Goal: Complete application form: Complete application form

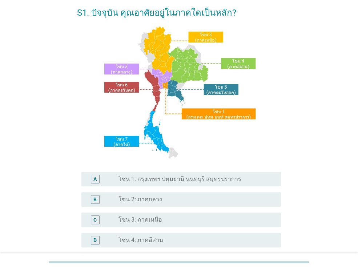
scroll to position [73, 0]
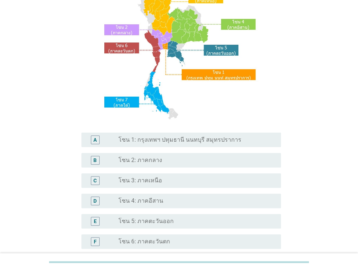
drag, startPoint x: 133, startPoint y: 180, endPoint x: 125, endPoint y: 179, distance: 7.6
click at [133, 181] on label "โซน 3: ภาคเหนือ" at bounding box center [141, 180] width 44 height 7
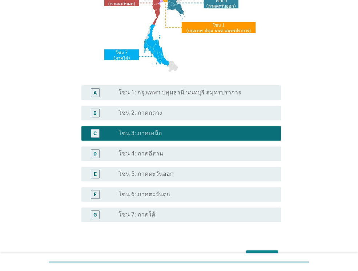
scroll to position [164, 0]
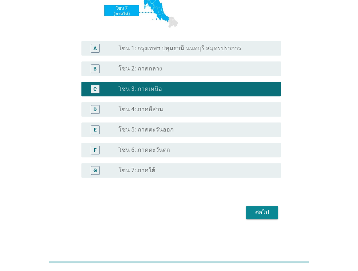
click at [258, 219] on button "ต่อไป" at bounding box center [262, 212] width 32 height 13
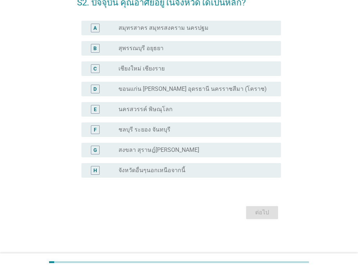
scroll to position [0, 0]
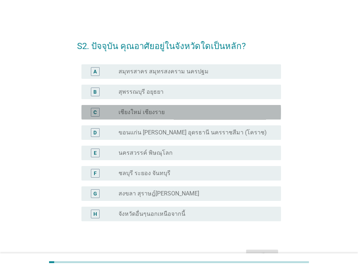
click at [145, 111] on label "เชียงใหม่ เชียงราย" at bounding box center [142, 112] width 46 height 7
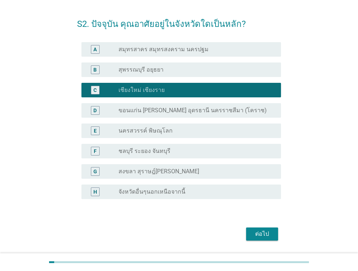
scroll to position [44, 0]
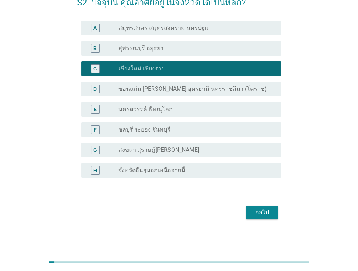
click at [271, 210] on div "ต่อไป" at bounding box center [262, 212] width 20 height 9
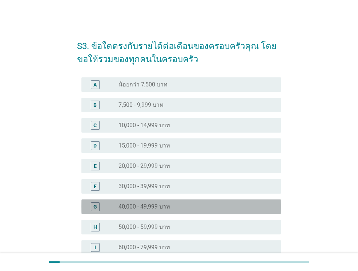
drag, startPoint x: 93, startPoint y: 206, endPoint x: 208, endPoint y: 188, distance: 116.7
click at [94, 206] on div "G" at bounding box center [95, 207] width 9 height 9
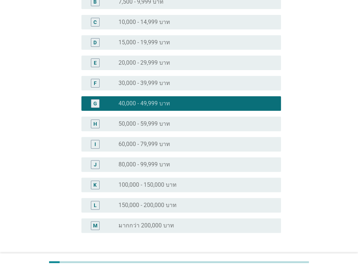
scroll to position [159, 0]
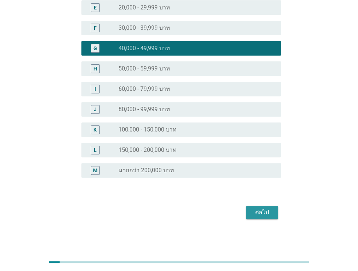
drag, startPoint x: 259, startPoint y: 214, endPoint x: 267, endPoint y: 192, distance: 23.5
click at [259, 214] on div "ต่อไป" at bounding box center [262, 212] width 20 height 9
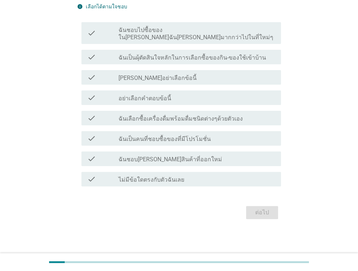
scroll to position [0, 0]
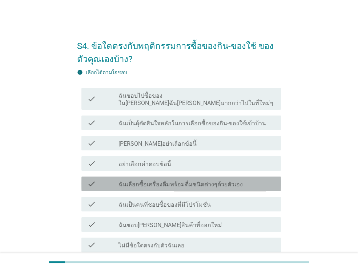
click at [151, 181] on label "ฉันเลือกซื้อเครื่องดื่มพร้อมดื่มชนิดต่างๆด้วยตัวเอง" at bounding box center [181, 184] width 124 height 7
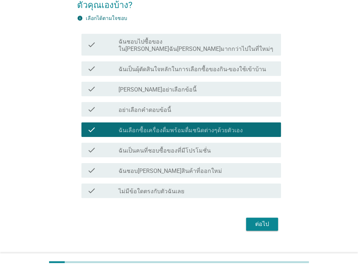
scroll to position [58, 0]
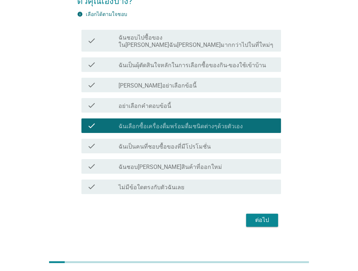
click at [258, 216] on div "ต่อไป" at bounding box center [262, 220] width 20 height 9
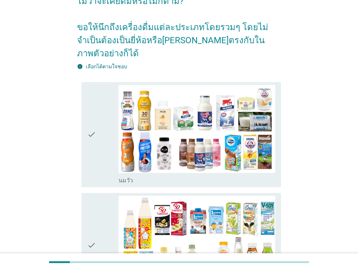
scroll to position [0, 0]
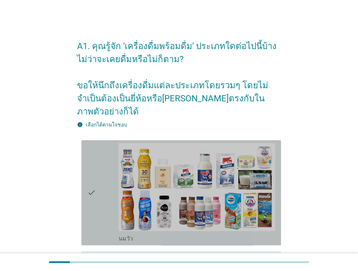
click at [101, 184] on div "check" at bounding box center [102, 192] width 31 height 99
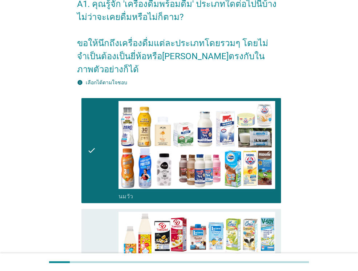
scroll to position [146, 0]
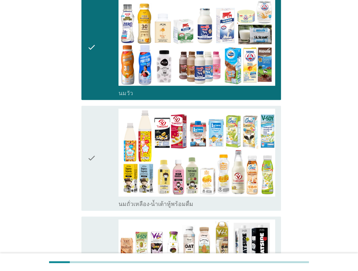
click at [93, 154] on icon "check" at bounding box center [91, 158] width 9 height 99
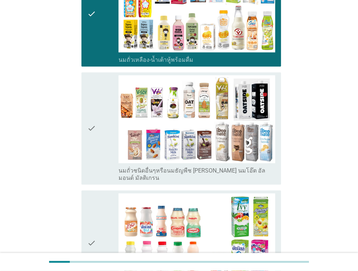
scroll to position [291, 0]
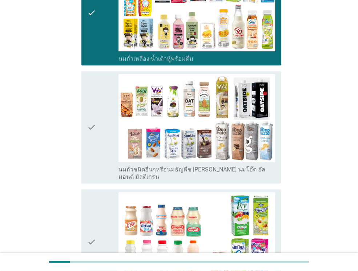
click at [98, 108] on div "check" at bounding box center [102, 127] width 31 height 107
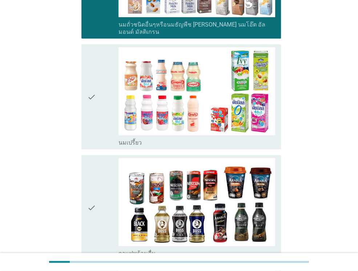
scroll to position [437, 0]
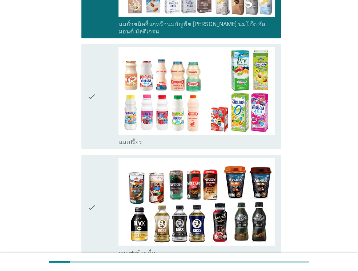
click at [97, 88] on div "check" at bounding box center [102, 96] width 31 height 99
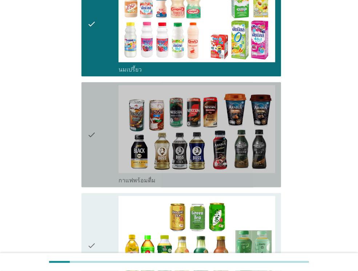
click at [97, 129] on div "check" at bounding box center [102, 134] width 31 height 99
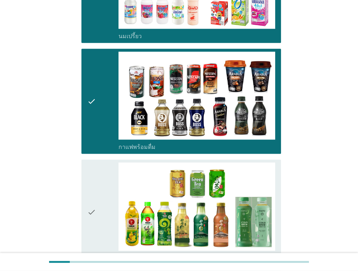
scroll to position [655, 0]
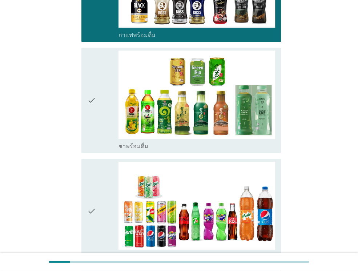
click at [106, 94] on div "check" at bounding box center [102, 100] width 31 height 99
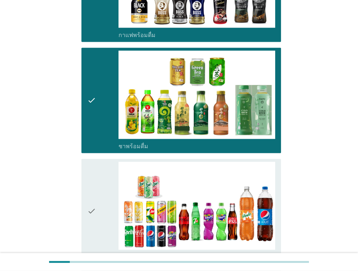
click at [88, 192] on icon "check" at bounding box center [91, 211] width 9 height 99
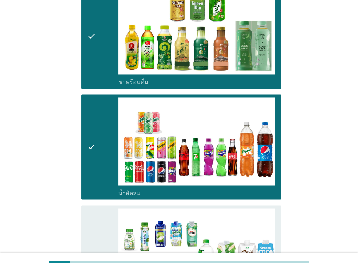
scroll to position [800, 0]
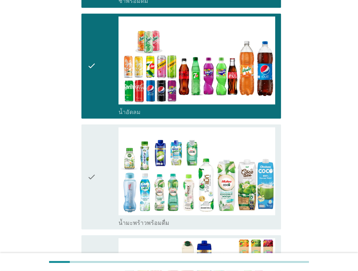
click at [100, 159] on div "check" at bounding box center [102, 176] width 31 height 99
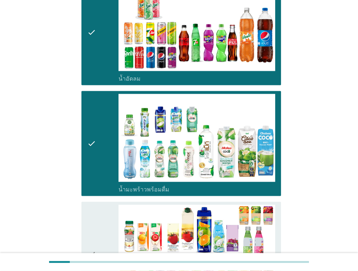
scroll to position [873, 0]
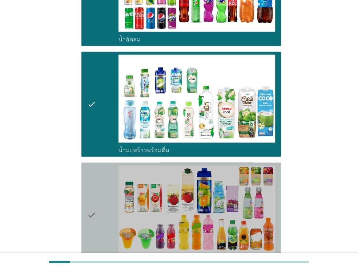
click at [88, 190] on icon "check" at bounding box center [91, 215] width 9 height 99
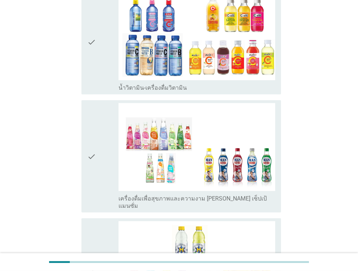
scroll to position [1164, 0]
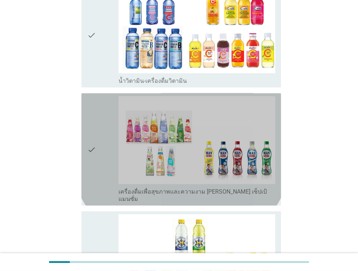
click at [92, 130] on icon "check" at bounding box center [91, 149] width 9 height 107
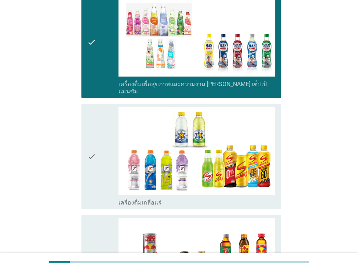
scroll to position [1273, 0]
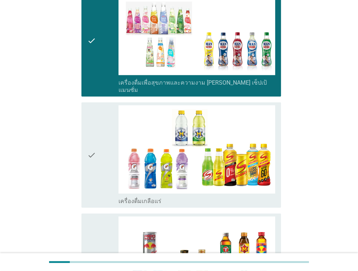
click at [81, 132] on div "check check_box_outline_blank เครื่องดื่มเกลือแร่" at bounding box center [179, 155] width 204 height 111
click at [95, 138] on icon "check" at bounding box center [91, 155] width 9 height 99
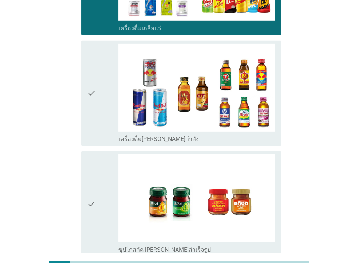
scroll to position [1419, 0]
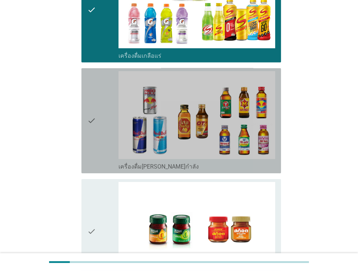
click at [102, 85] on div "check" at bounding box center [102, 120] width 31 height 99
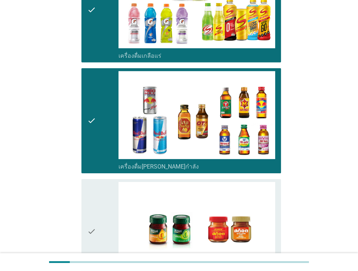
click at [100, 201] on div "check" at bounding box center [102, 231] width 31 height 99
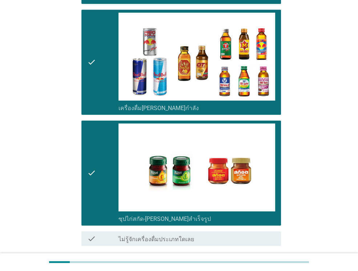
scroll to position [1506, 0]
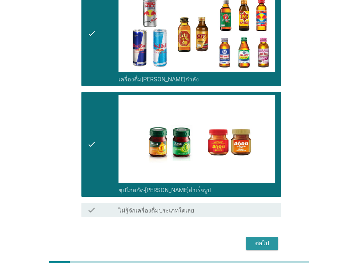
drag, startPoint x: 260, startPoint y: 211, endPoint x: 249, endPoint y: 208, distance: 11.6
click at [260, 239] on div "ต่อไป" at bounding box center [262, 243] width 20 height 9
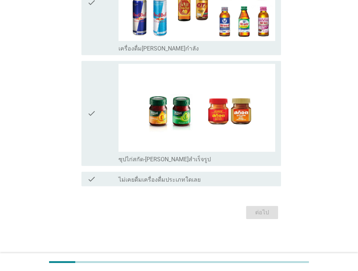
scroll to position [0, 0]
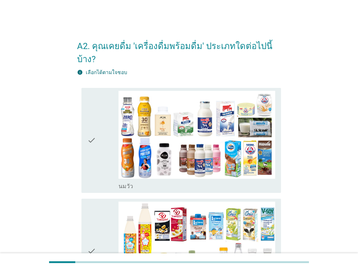
click at [94, 134] on icon "check" at bounding box center [91, 140] width 9 height 99
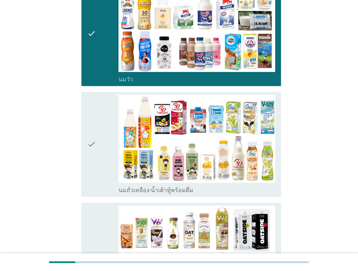
scroll to position [109, 0]
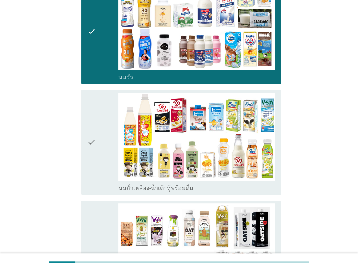
click at [84, 133] on div "check check_box_outline_blank นมถั่วเหลือง-น้ำเต้าหู้พร้อมดื่ม" at bounding box center [182, 142] width 200 height 105
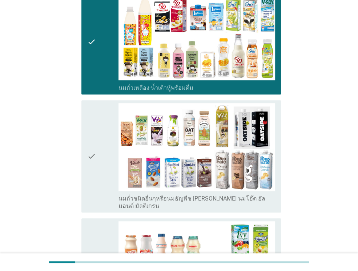
scroll to position [218, 0]
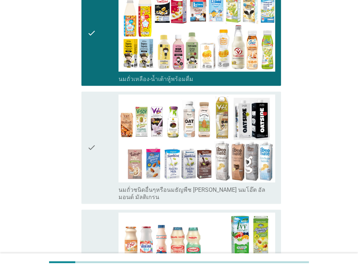
click at [114, 128] on div "check" at bounding box center [102, 148] width 31 height 107
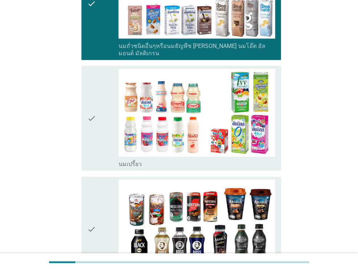
scroll to position [364, 0]
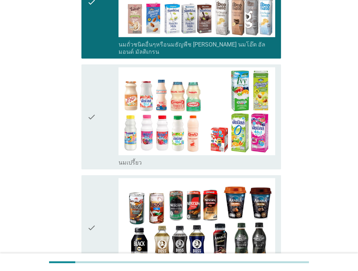
click at [107, 117] on div "check" at bounding box center [102, 116] width 31 height 99
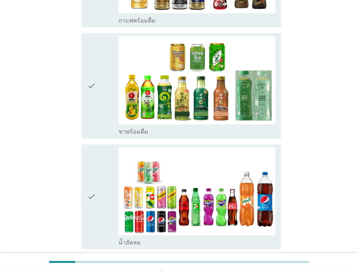
scroll to position [582, 0]
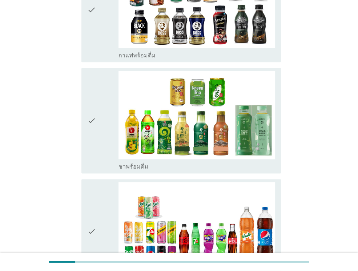
click at [100, 115] on div "check" at bounding box center [102, 120] width 31 height 99
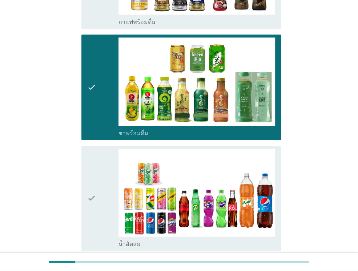
scroll to position [655, 0]
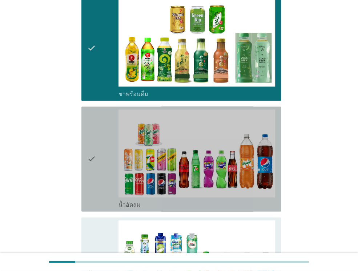
drag, startPoint x: 102, startPoint y: 157, endPoint x: 56, endPoint y: 160, distance: 45.6
click at [102, 157] on div "check" at bounding box center [102, 159] width 31 height 99
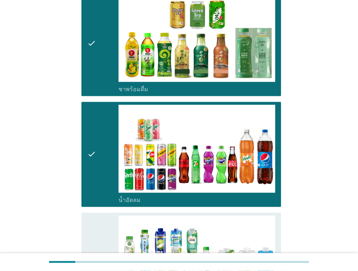
scroll to position [800, 0]
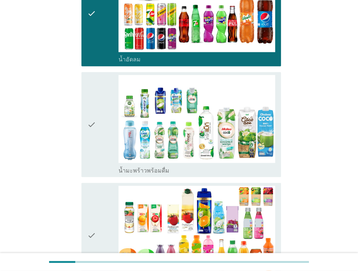
click at [103, 120] on div "check" at bounding box center [102, 124] width 31 height 99
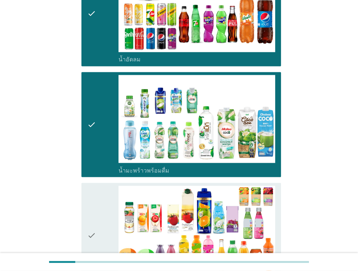
click at [102, 201] on div "check" at bounding box center [102, 235] width 31 height 99
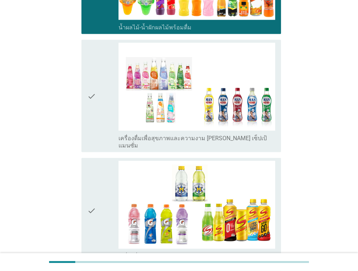
scroll to position [1055, 0]
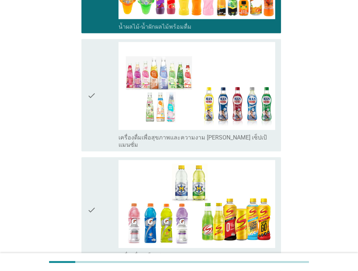
click at [90, 86] on icon "check" at bounding box center [91, 95] width 9 height 107
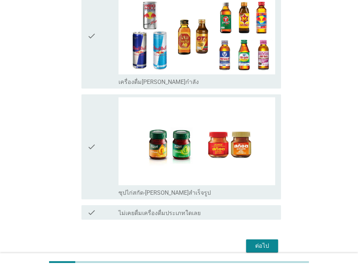
scroll to position [1343, 0]
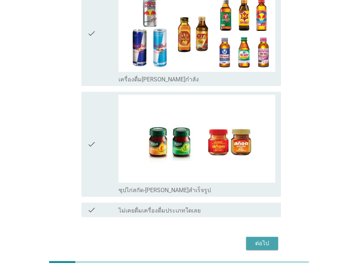
click at [262, 239] on div "ต่อไป" at bounding box center [262, 243] width 20 height 9
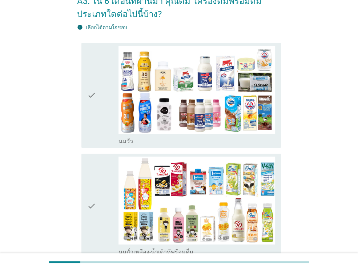
scroll to position [146, 0]
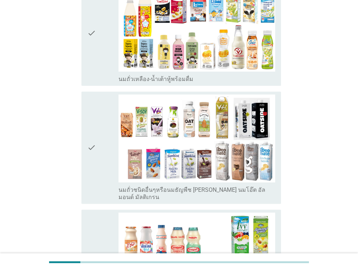
click at [110, 168] on div "check" at bounding box center [102, 148] width 31 height 107
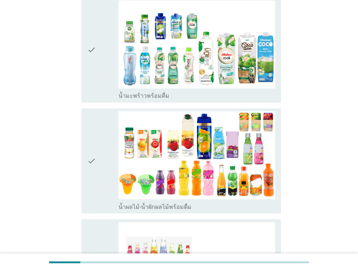
scroll to position [913, 0]
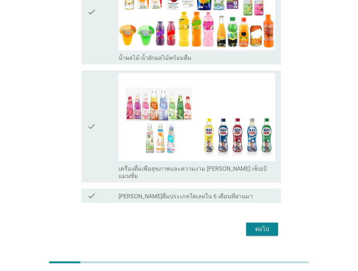
click at [267, 225] on div "ต่อไป" at bounding box center [262, 229] width 20 height 9
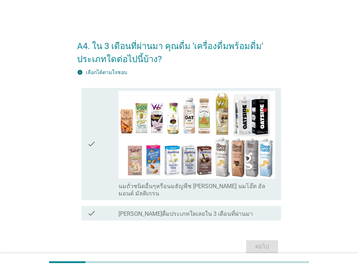
click at [124, 211] on label "[PERSON_NAME]ดื่มประเภทใดเลยใน 3 เดือนที่ผ่านมา" at bounding box center [186, 214] width 135 height 7
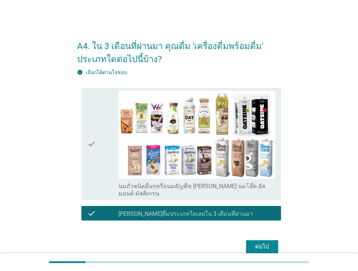
click at [99, 217] on form "A4. ใน 3 เดือนที่ผ่านมา คุณดื่ม 'เครื่องดื่มพร้อมดื่ม' ประเภทใดต่อไปนี้บ้าง? in…" at bounding box center [179, 143] width 204 height 223
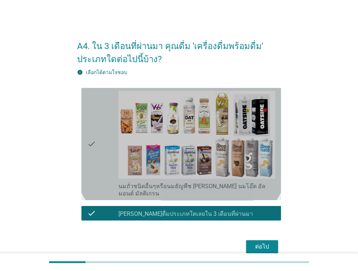
click at [104, 147] on div "check" at bounding box center [102, 144] width 31 height 107
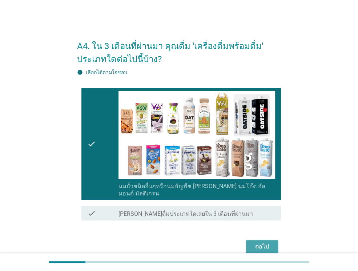
click at [266, 243] on div "ต่อไป" at bounding box center [262, 247] width 20 height 9
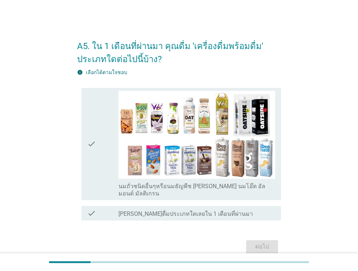
click at [95, 163] on icon "check" at bounding box center [91, 144] width 9 height 107
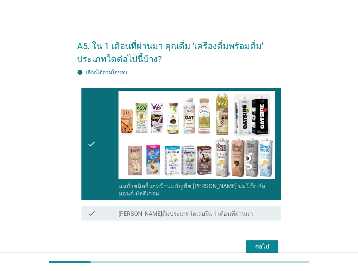
click at [259, 243] on div "ต่อไป" at bounding box center [262, 247] width 20 height 9
